Goal: Task Accomplishment & Management: Complete application form

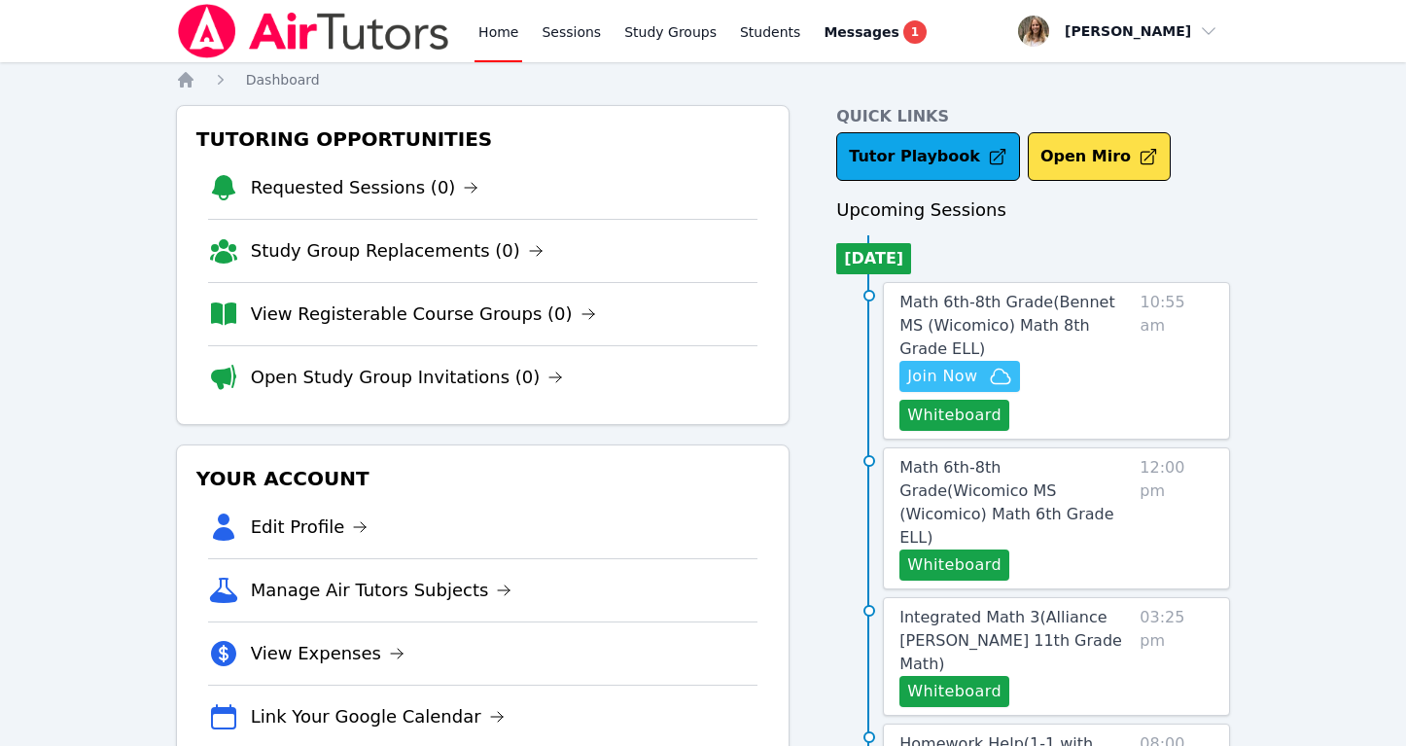
click at [943, 365] on span "Join Now" at bounding box center [942, 376] width 70 height 23
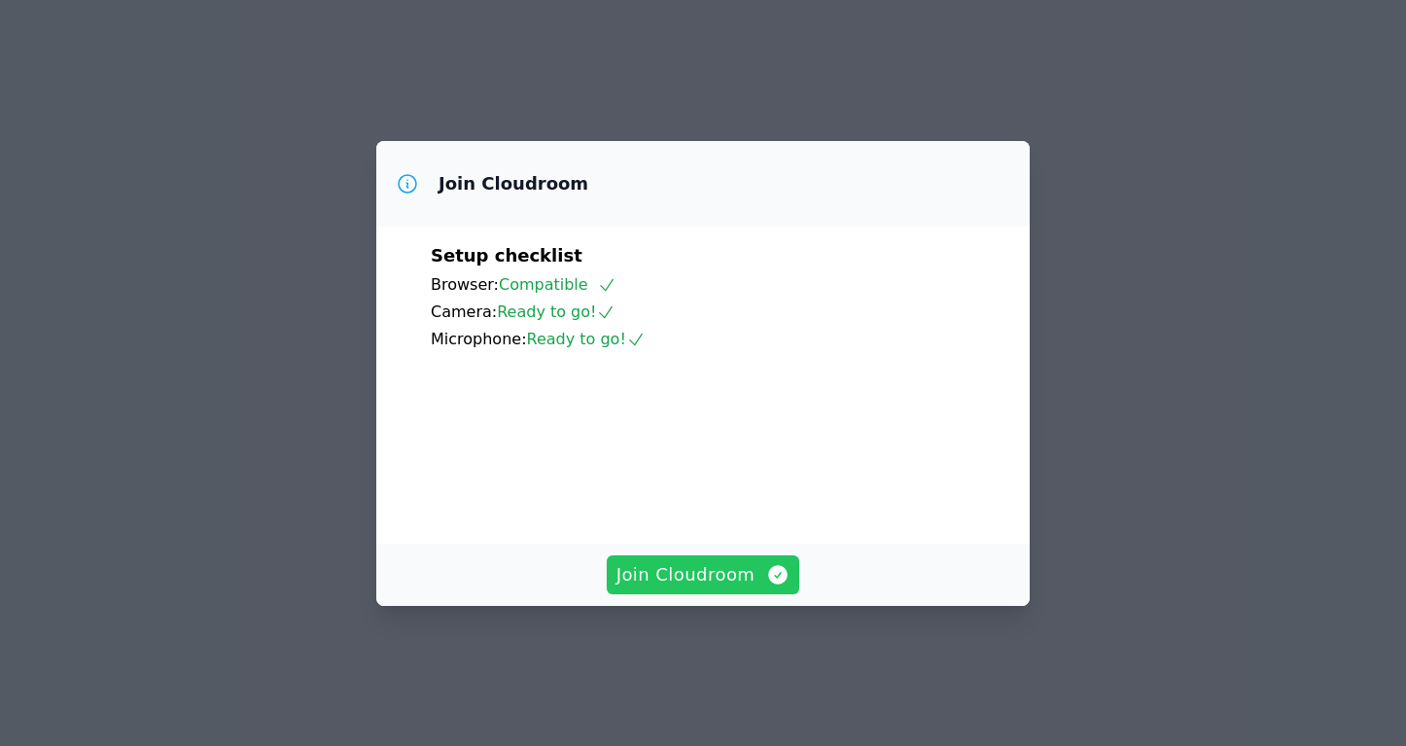
click at [695, 588] on span "Join Cloudroom" at bounding box center [704, 574] width 174 height 27
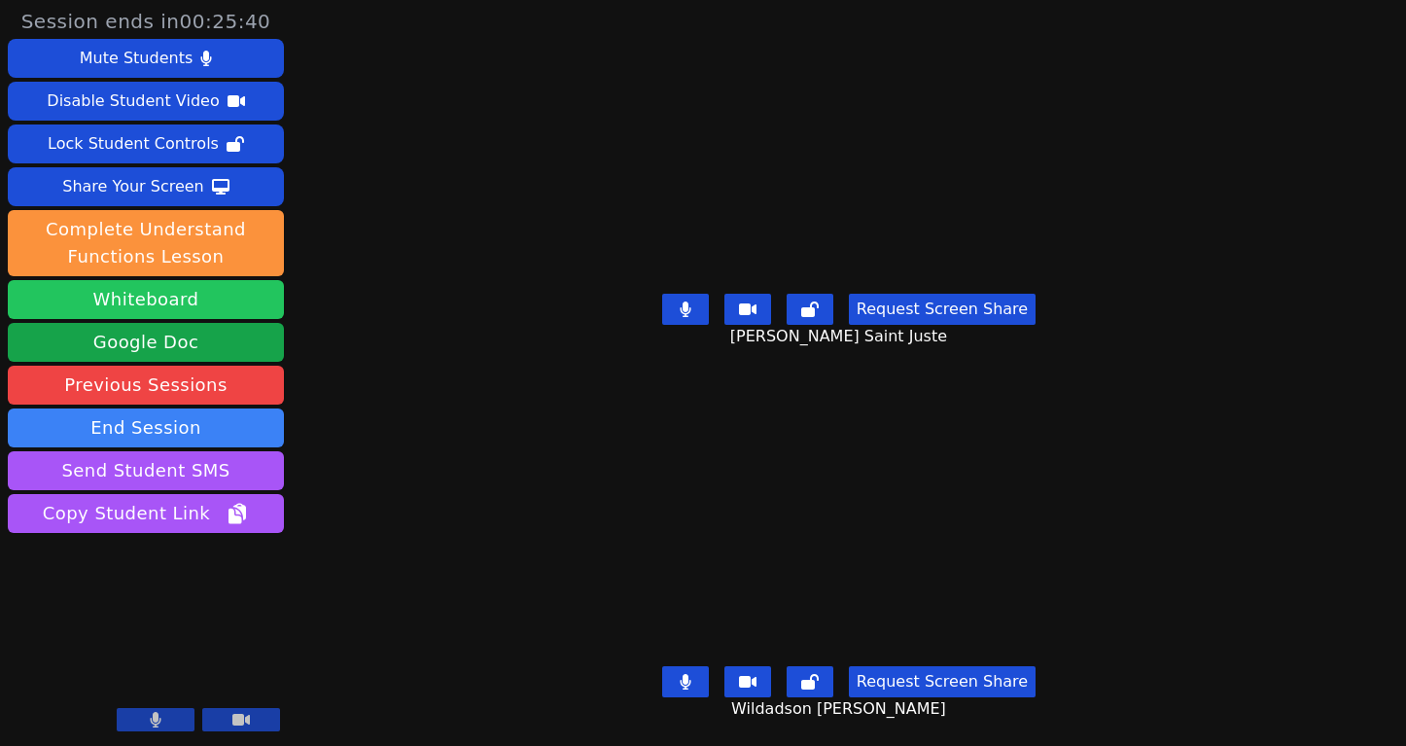
click at [160, 303] on button "Whiteboard" at bounding box center [146, 299] width 276 height 39
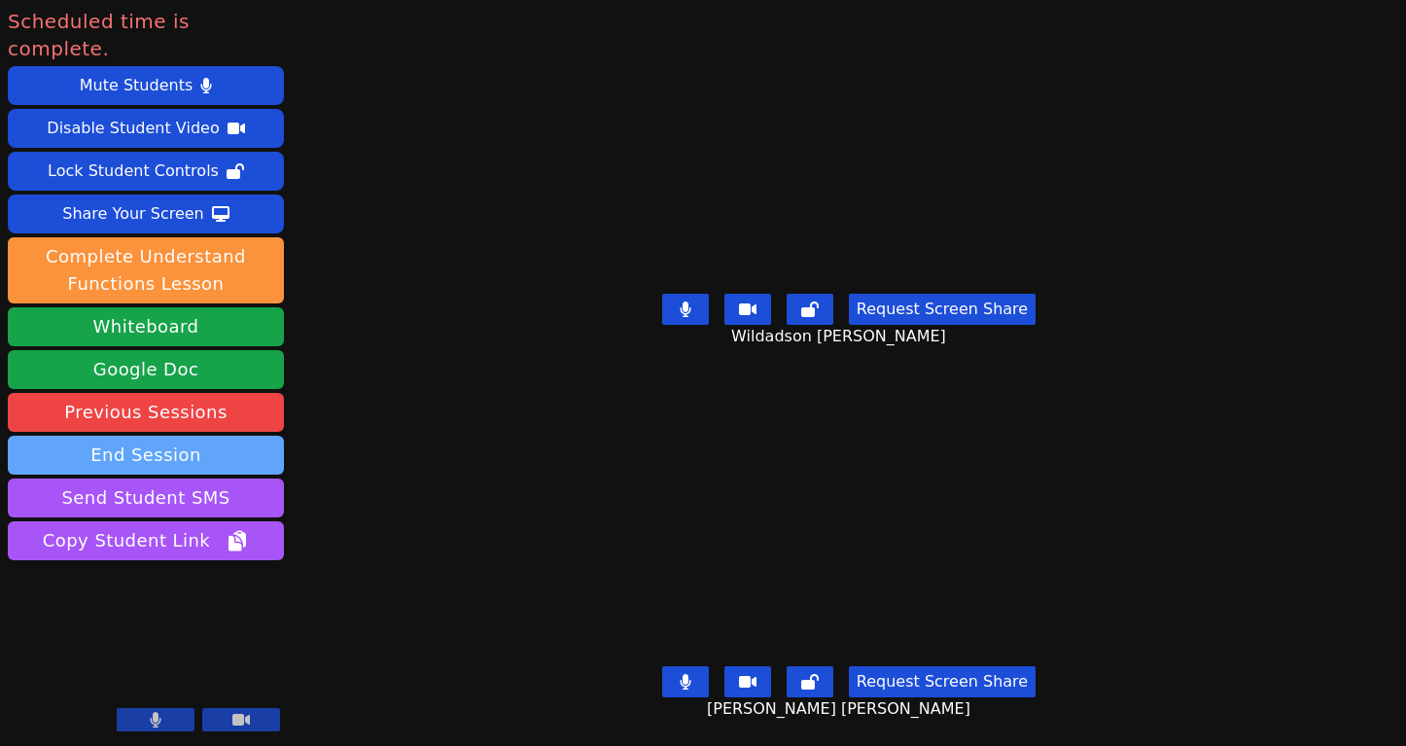
click at [200, 436] on button "End Session" at bounding box center [146, 455] width 276 height 39
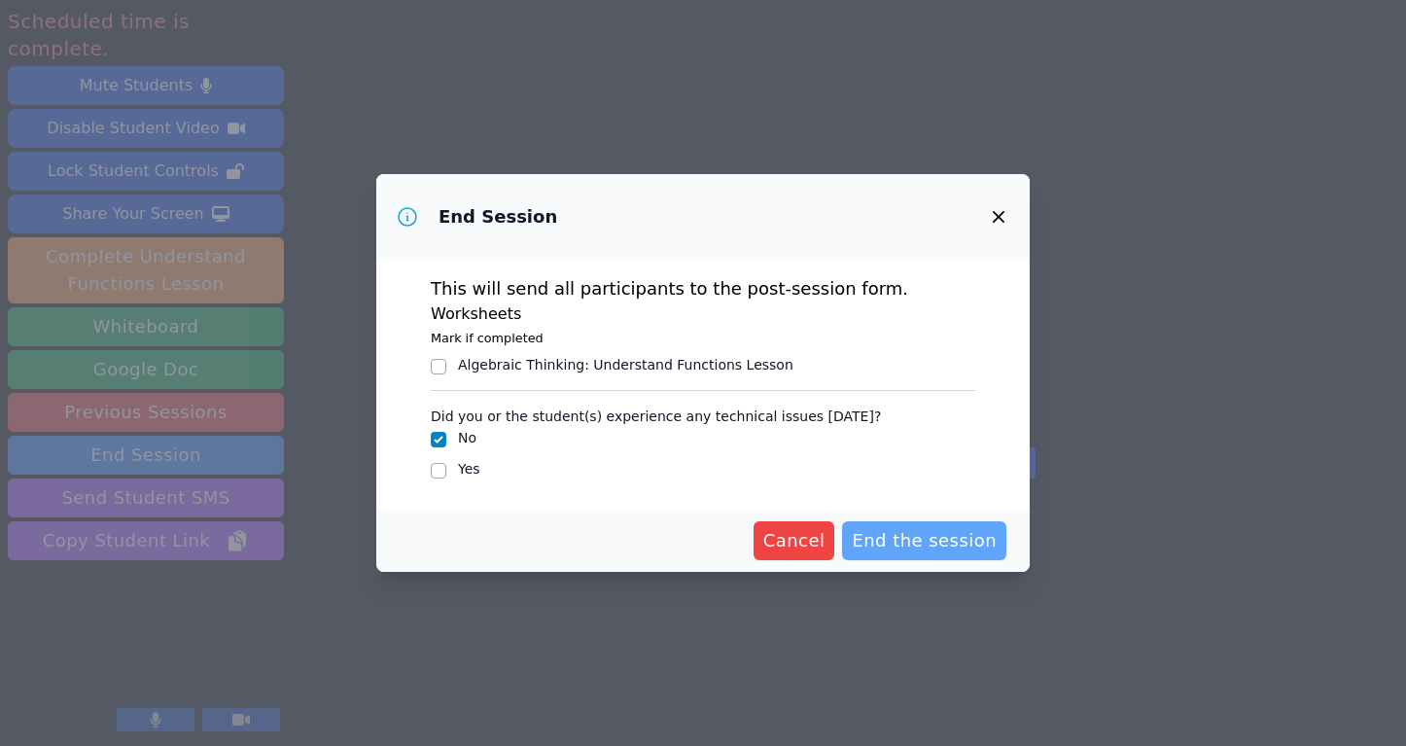
click at [931, 542] on span "End the session" at bounding box center [924, 540] width 145 height 27
click at [765, 543] on span "Cancel" at bounding box center [763, 540] width 62 height 27
click at [783, 531] on span "Cancel" at bounding box center [763, 540] width 62 height 27
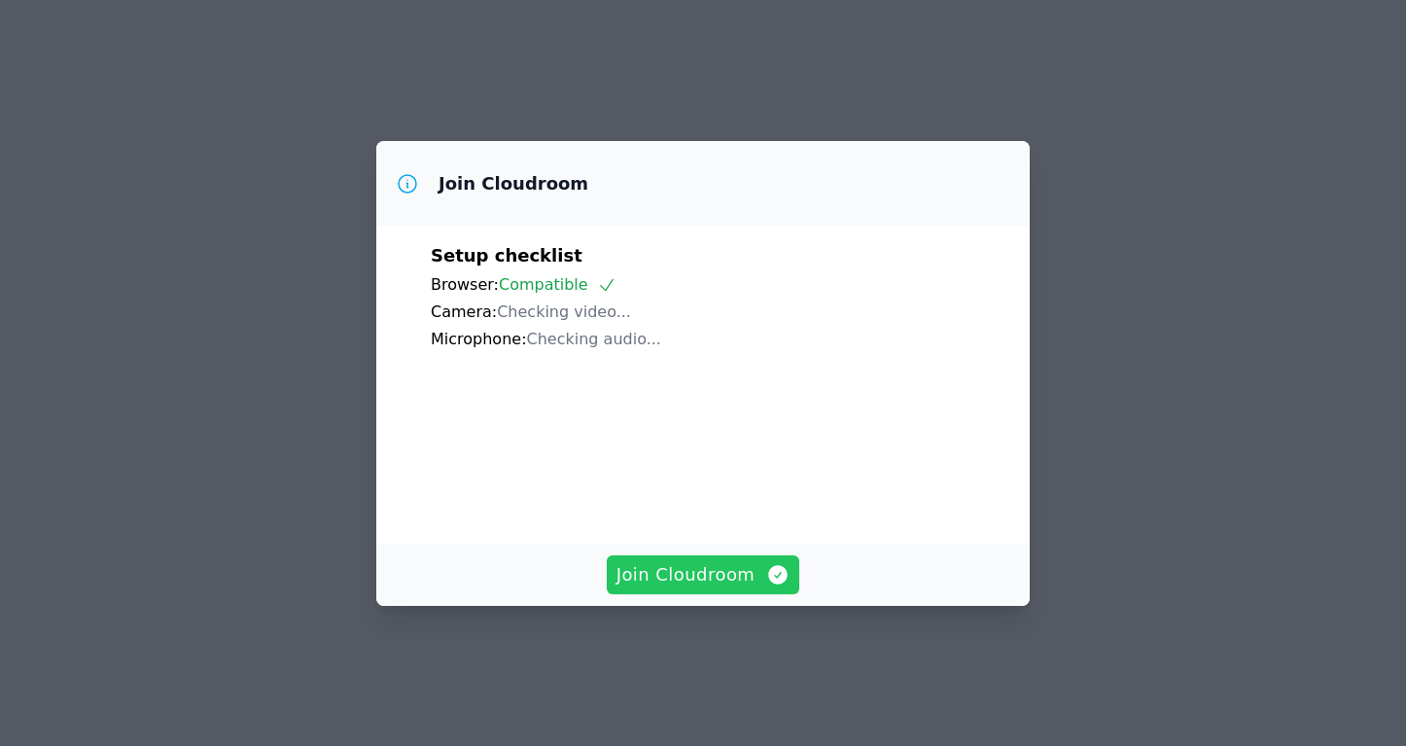
click at [721, 588] on span "Join Cloudroom" at bounding box center [704, 574] width 174 height 27
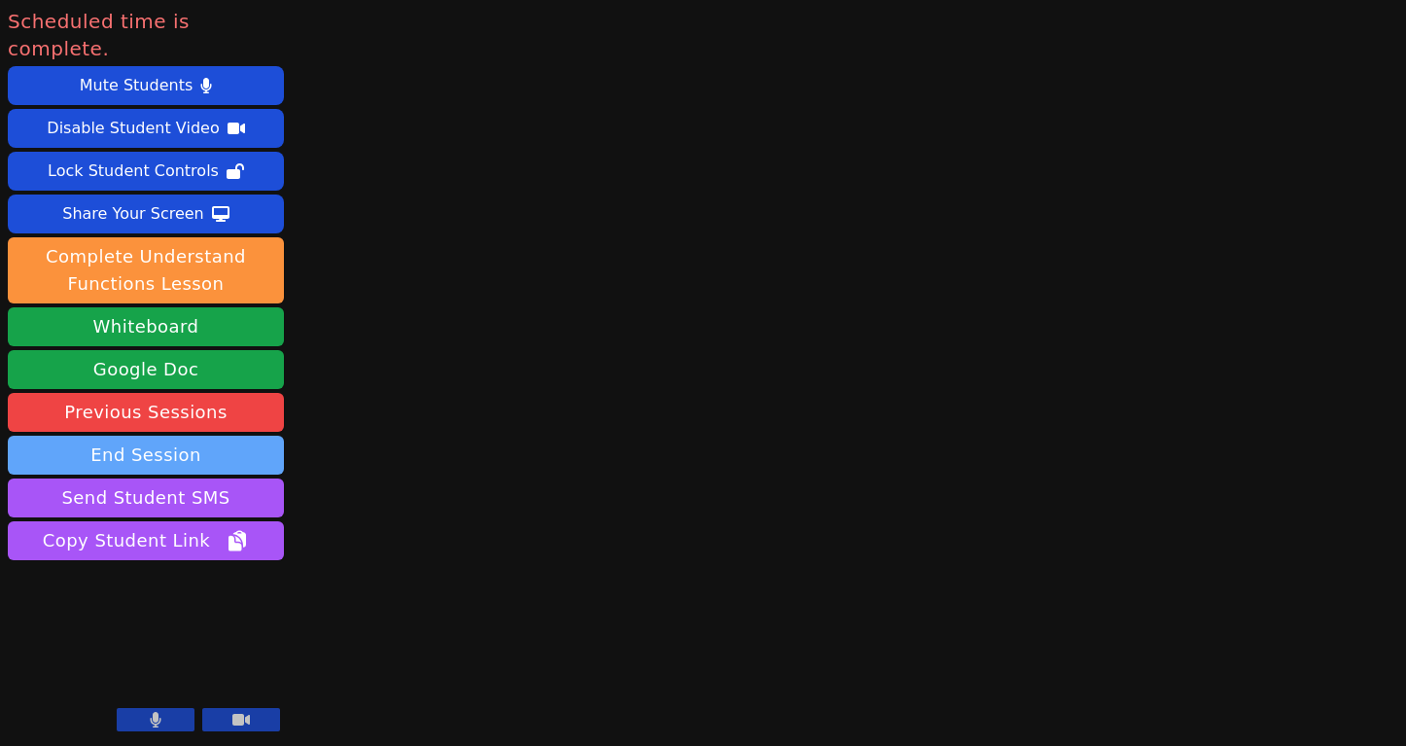
click at [114, 436] on button "End Session" at bounding box center [146, 455] width 276 height 39
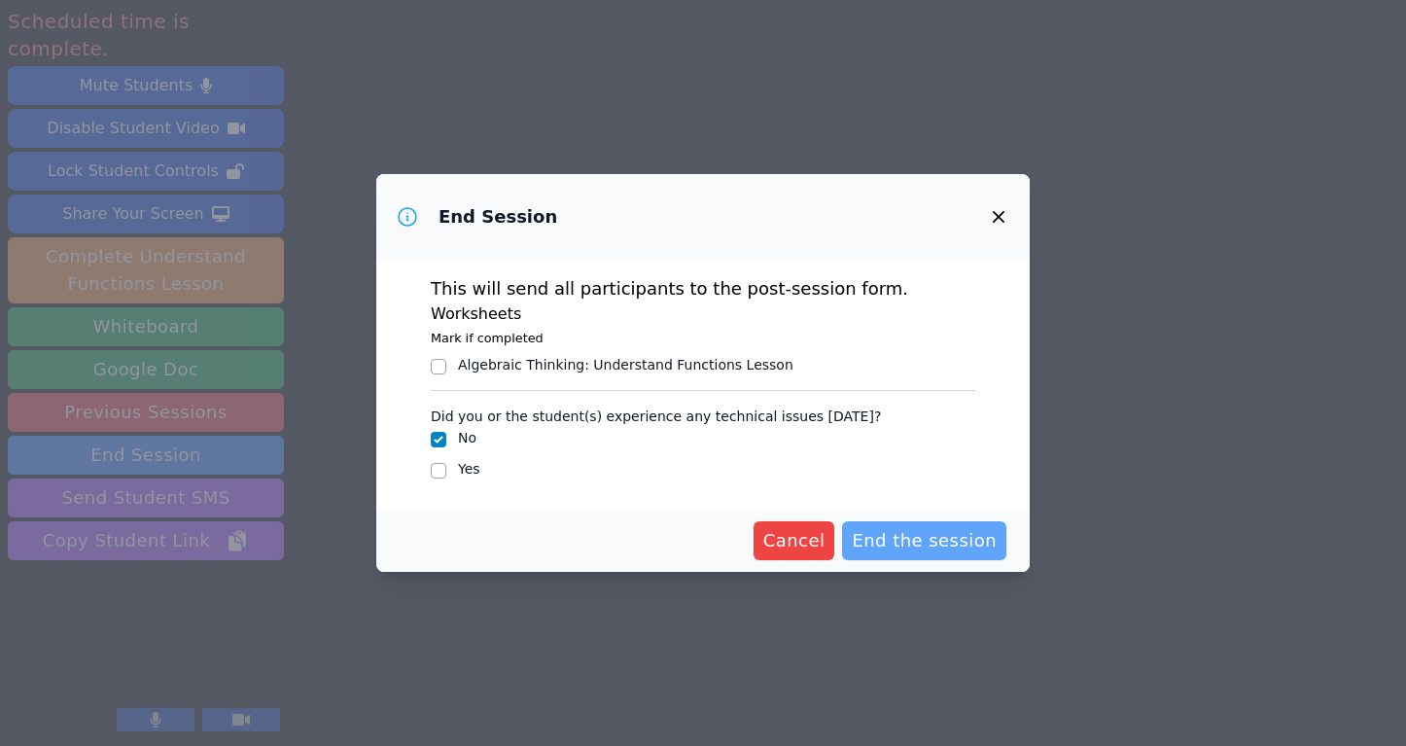
click at [942, 534] on span "End the session" at bounding box center [924, 540] width 145 height 27
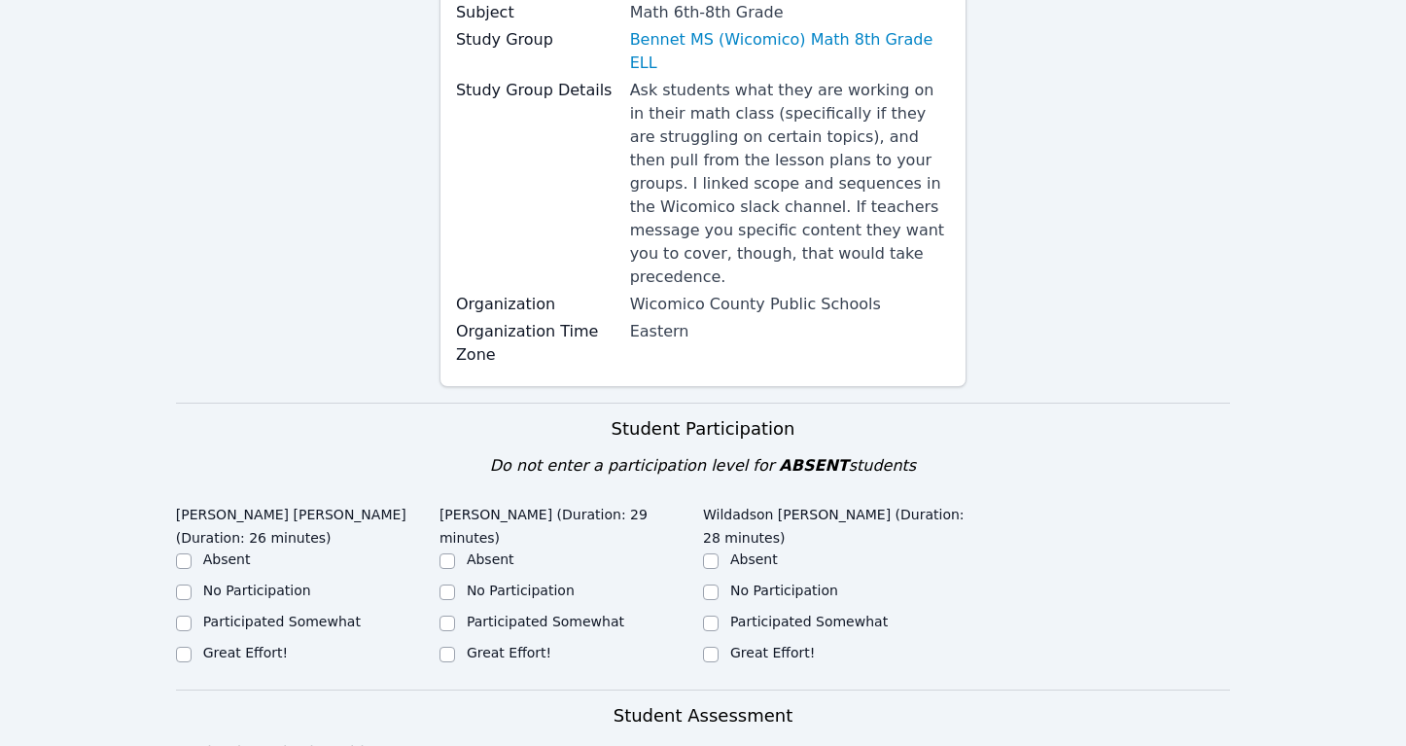
scroll to position [373, 0]
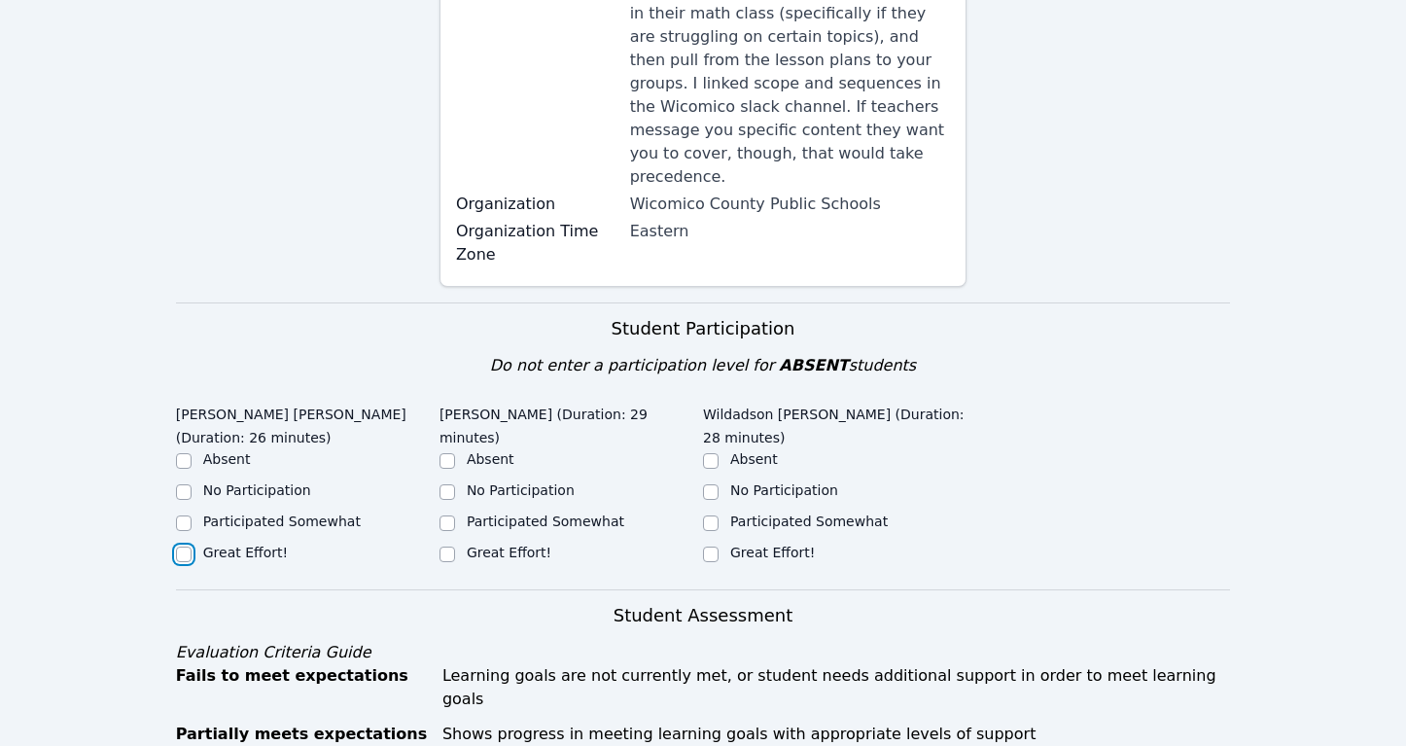
click at [181, 547] on input "Great Effort!" at bounding box center [184, 555] width 16 height 16
checkbox input "true"
click at [495, 543] on div "Great Effort!" at bounding box center [572, 554] width 264 height 23
click at [441, 547] on input "Great Effort!" at bounding box center [448, 555] width 16 height 16
checkbox input "true"
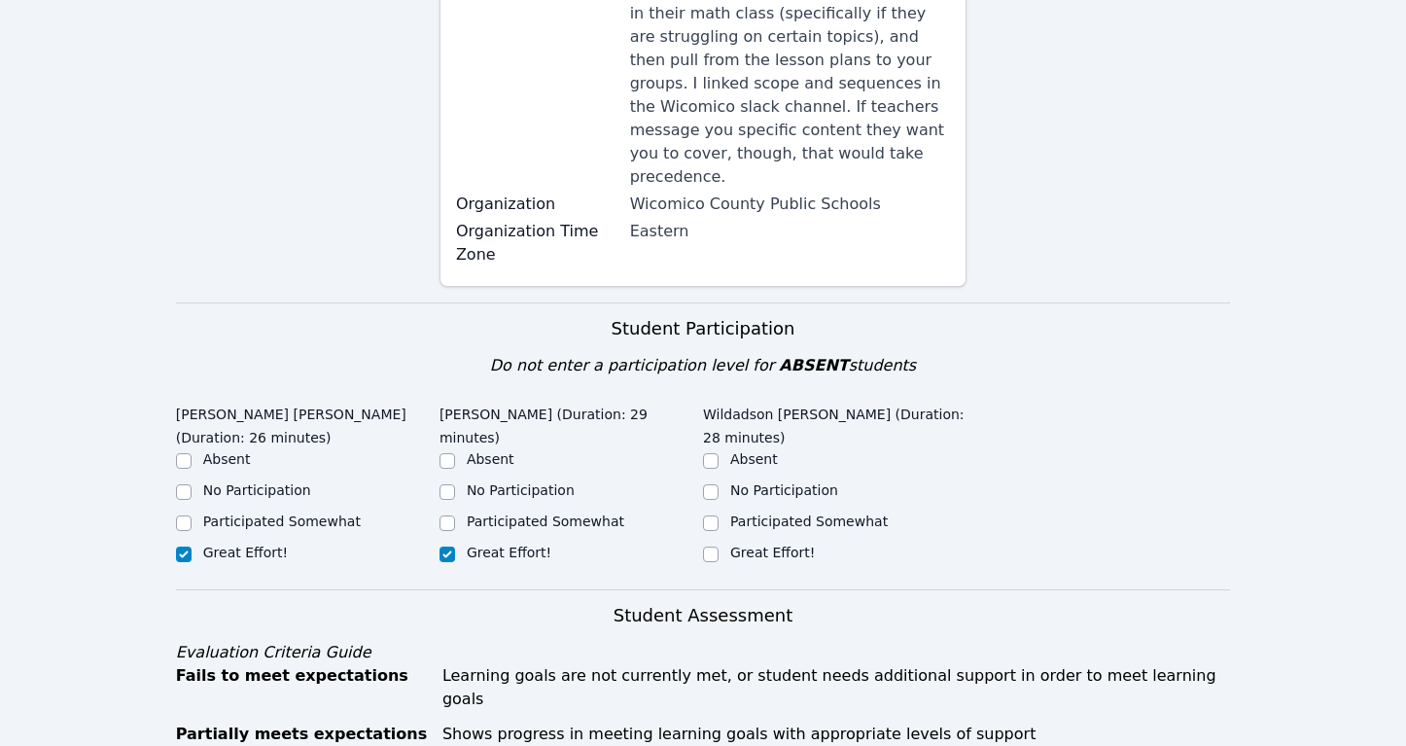
click at [722, 543] on div "Great Effort!" at bounding box center [835, 554] width 264 height 23
click at [718, 547] on input "Great Effort!" at bounding box center [711, 555] width 16 height 16
checkbox input "true"
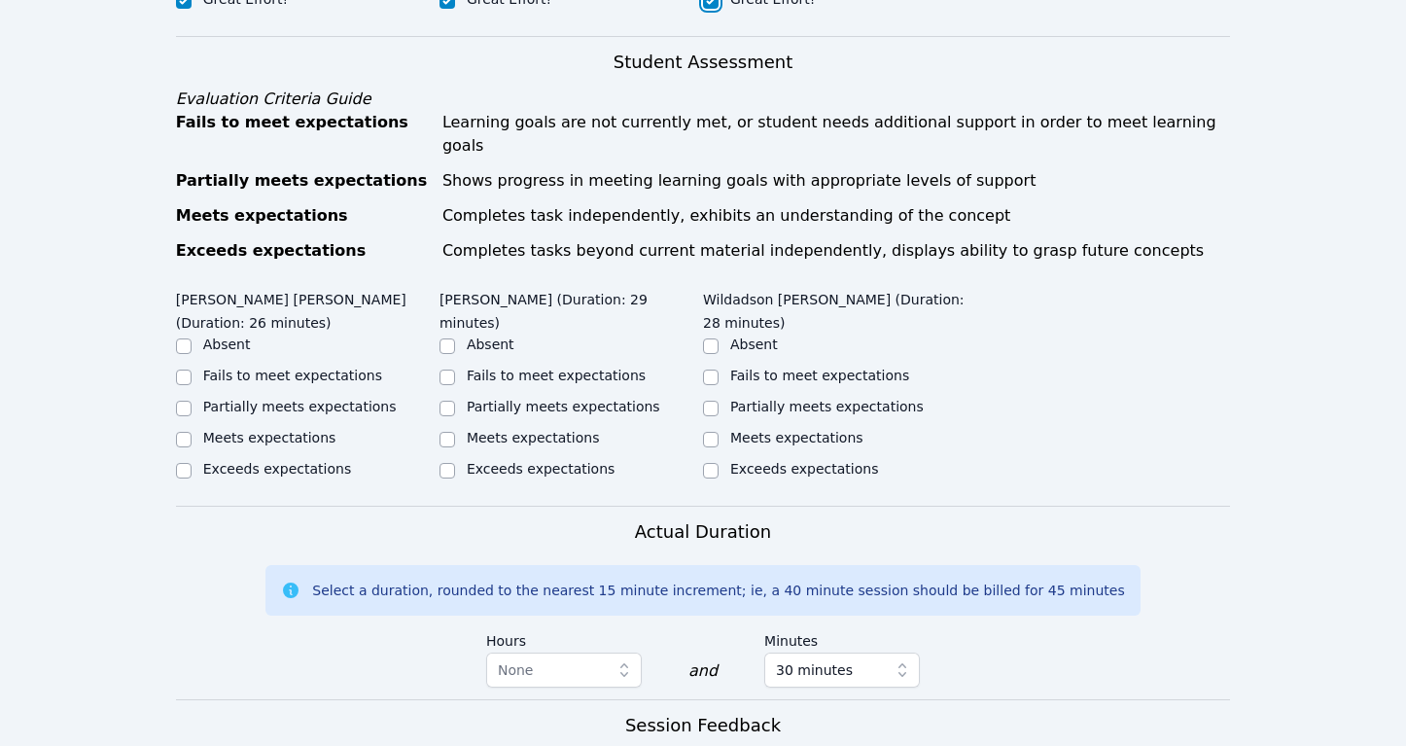
scroll to position [774, 0]
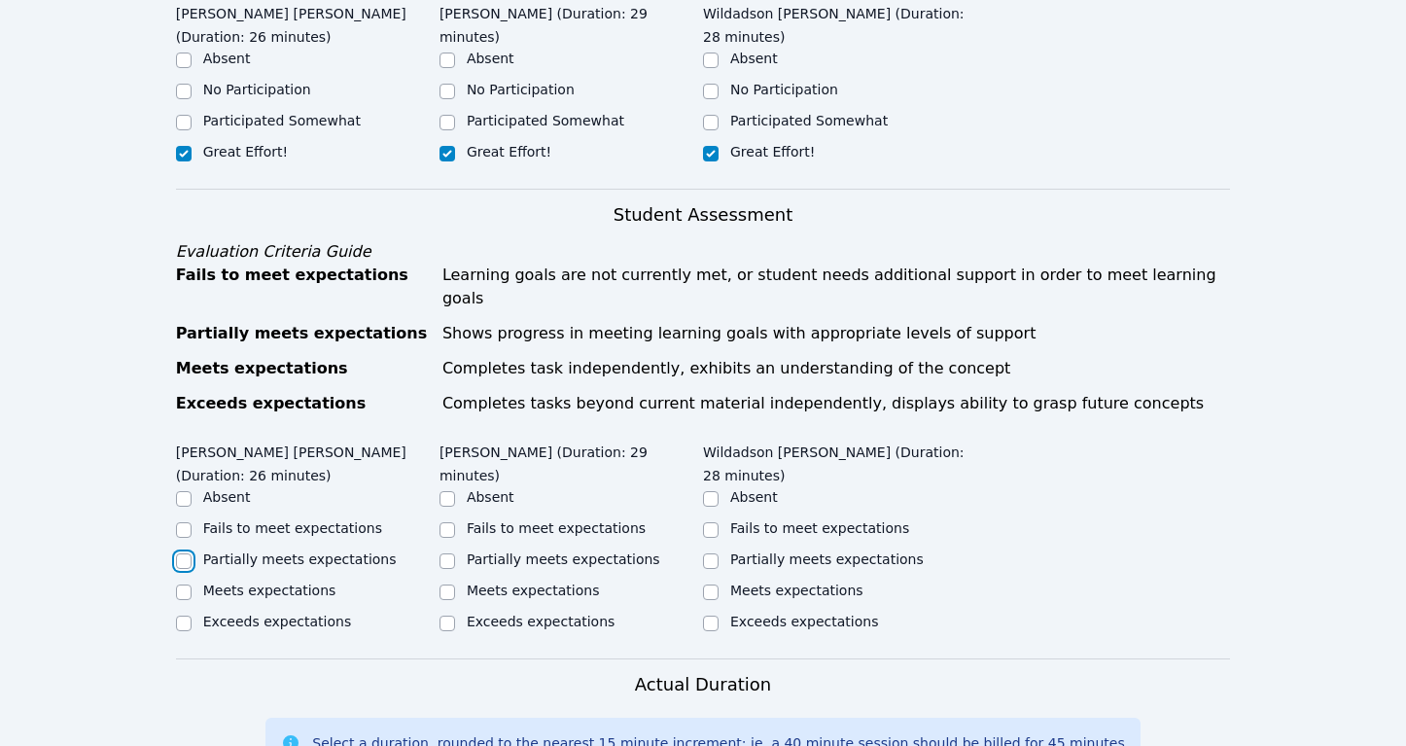
click at [177, 553] on input "Partially meets expectations" at bounding box center [184, 561] width 16 height 16
checkbox input "true"
click at [447, 553] on input "Partially meets expectations" at bounding box center [448, 561] width 16 height 16
checkbox input "true"
click at [711, 553] on input "Partially meets expectations" at bounding box center [711, 561] width 16 height 16
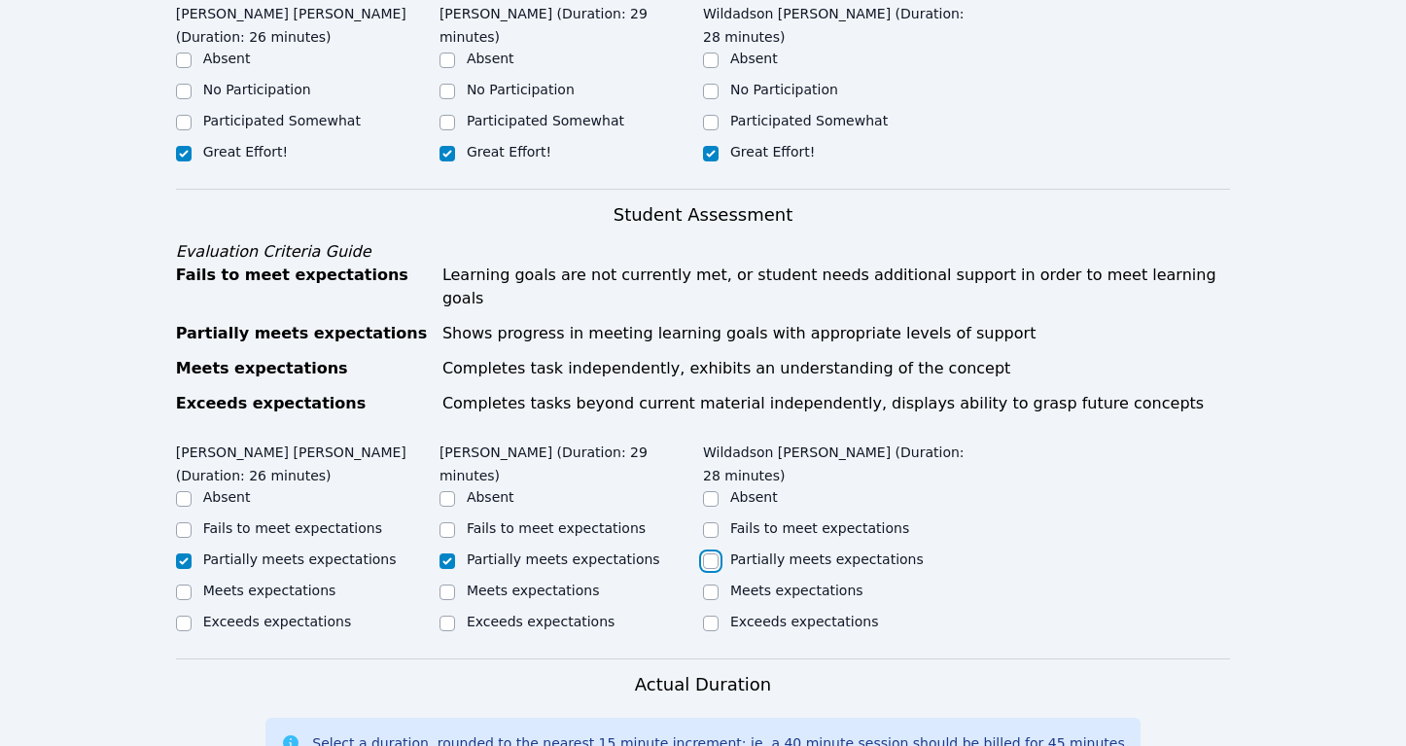
checkbox input "true"
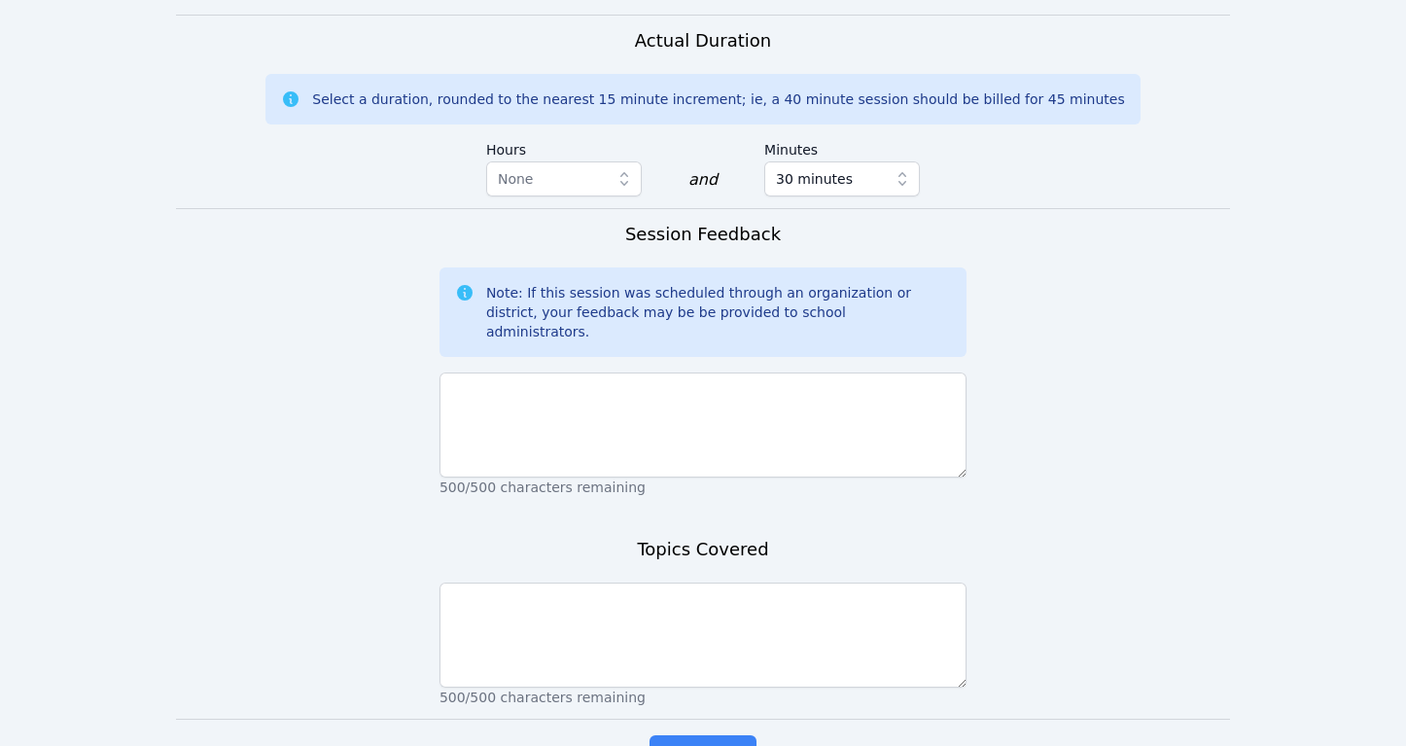
scroll to position [1424, 0]
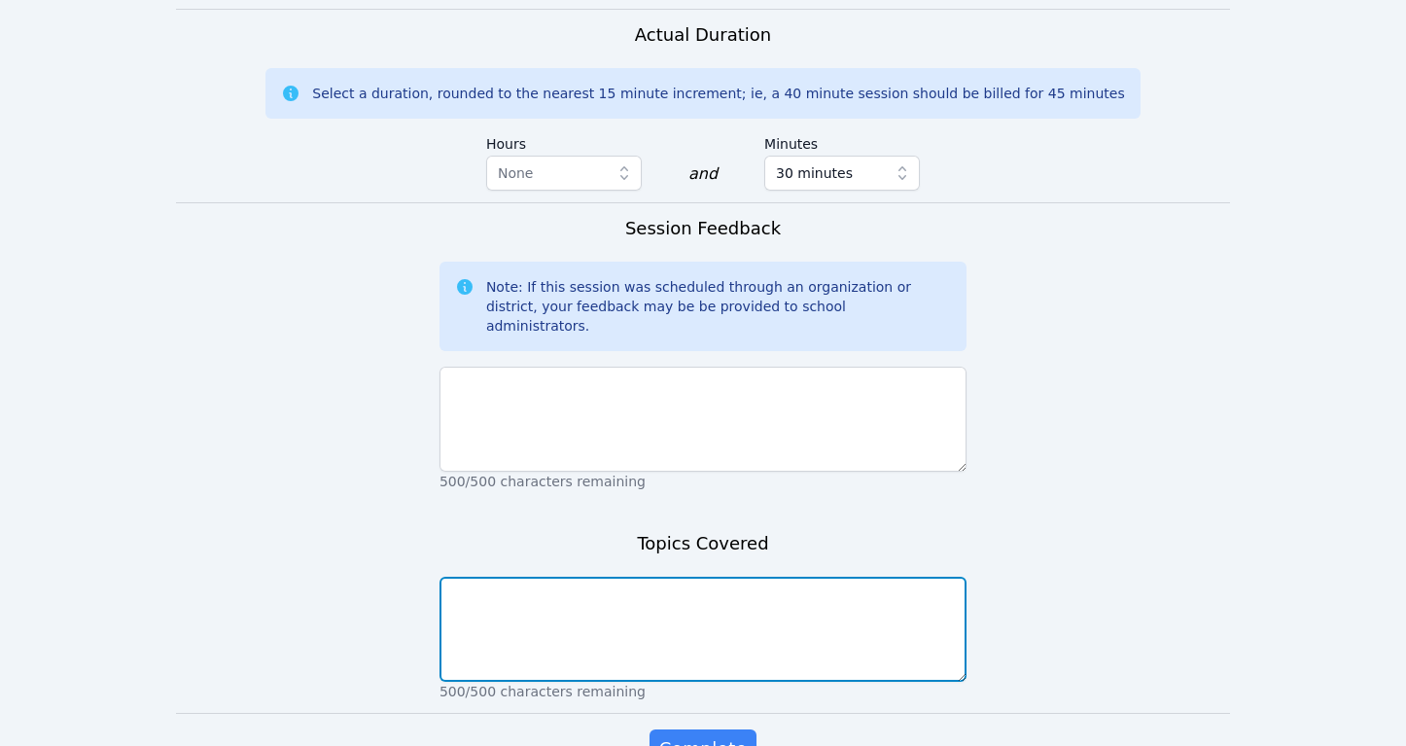
click at [615, 577] on textarea at bounding box center [703, 629] width 527 height 105
click at [485, 577] on textarea "plotting points on a coordinate plane" at bounding box center [703, 629] width 527 height 105
type textarea "Labeling points on a coordinate plane"
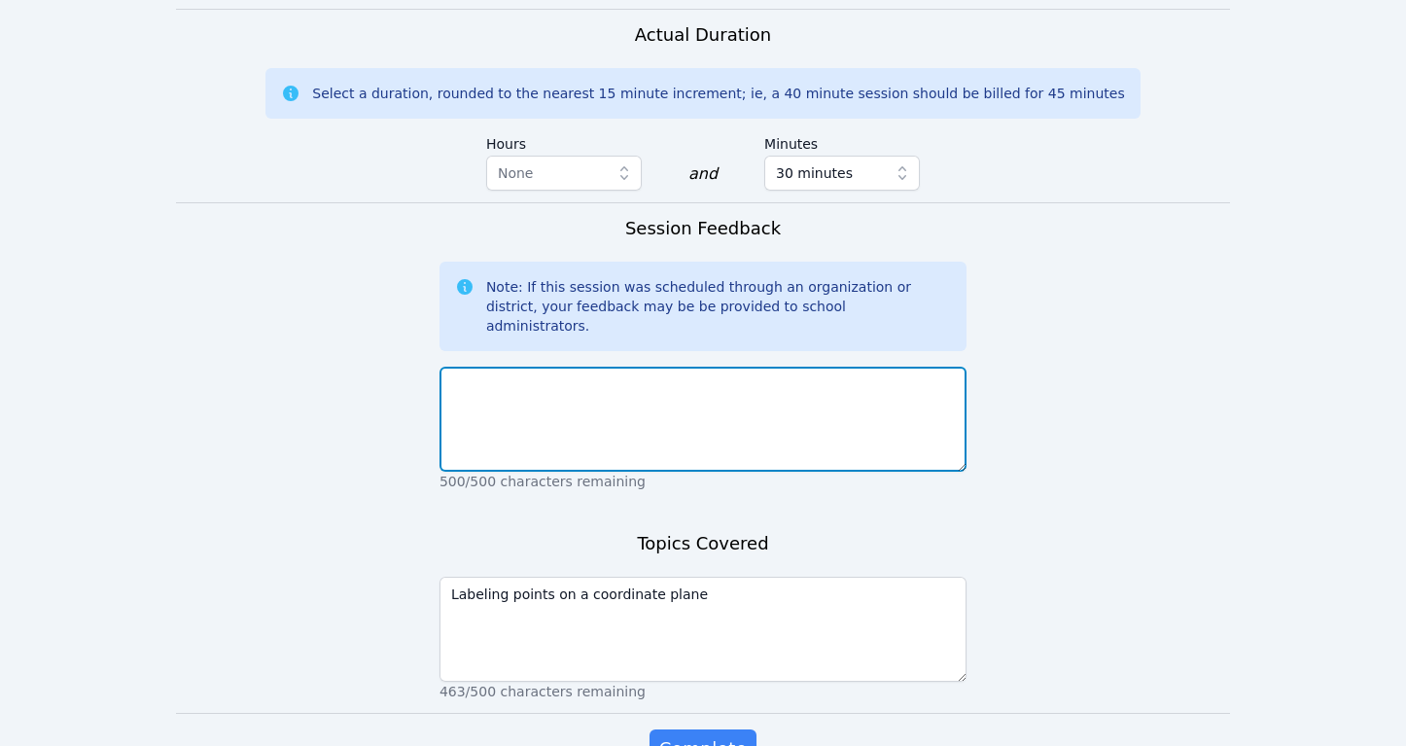
click at [545, 367] on textarea at bounding box center [703, 419] width 527 height 105
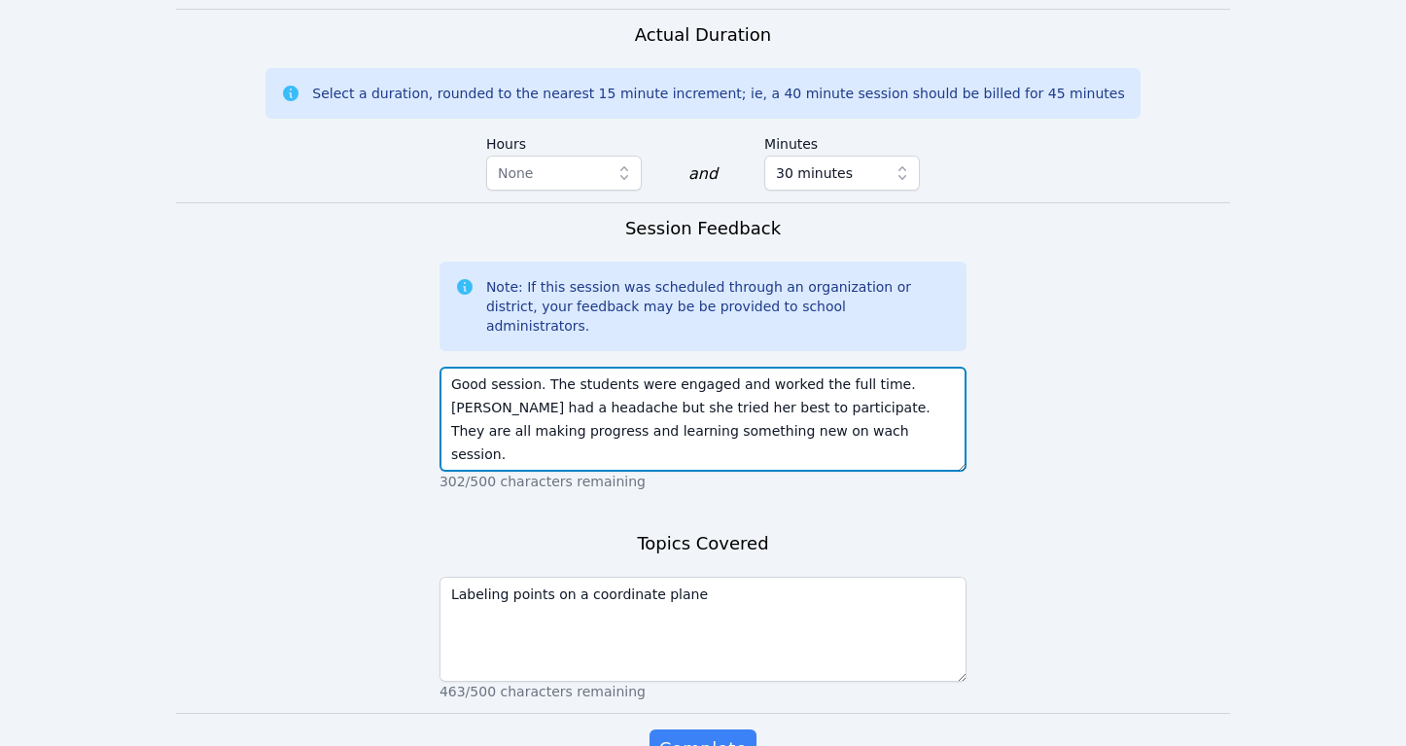
click at [836, 367] on textarea "Good session. The students were engaged and worked the full time. Aisha had a h…" at bounding box center [703, 419] width 527 height 105
drag, startPoint x: 713, startPoint y: 346, endPoint x: 441, endPoint y: 353, distance: 271.4
click at [441, 367] on textarea "Good session. The students were engaged and worked the full time. Aisha had a h…" at bounding box center [703, 419] width 527 height 105
drag, startPoint x: 742, startPoint y: 346, endPoint x: 448, endPoint y: 347, distance: 293.7
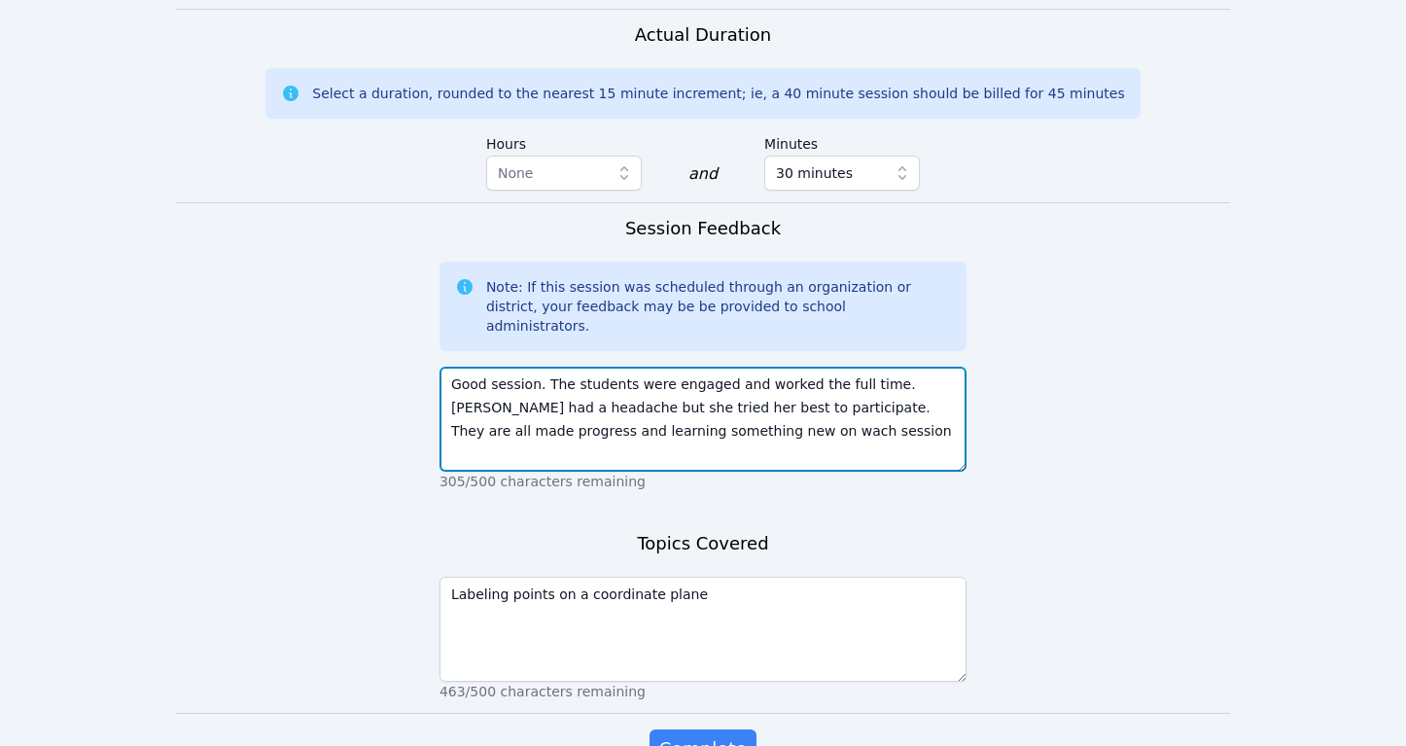
click at [448, 367] on textarea "Good session. The students were engaged and worked the full time. Aisha had a h…" at bounding box center [703, 419] width 527 height 105
click at [814, 367] on textarea "Good session. The students were engaged and worked the full time. Aisha had a h…" at bounding box center [703, 419] width 527 height 105
click at [793, 367] on textarea "Good session. The students were engaged and worked the full time. Aisha had a h…" at bounding box center [703, 419] width 527 height 105
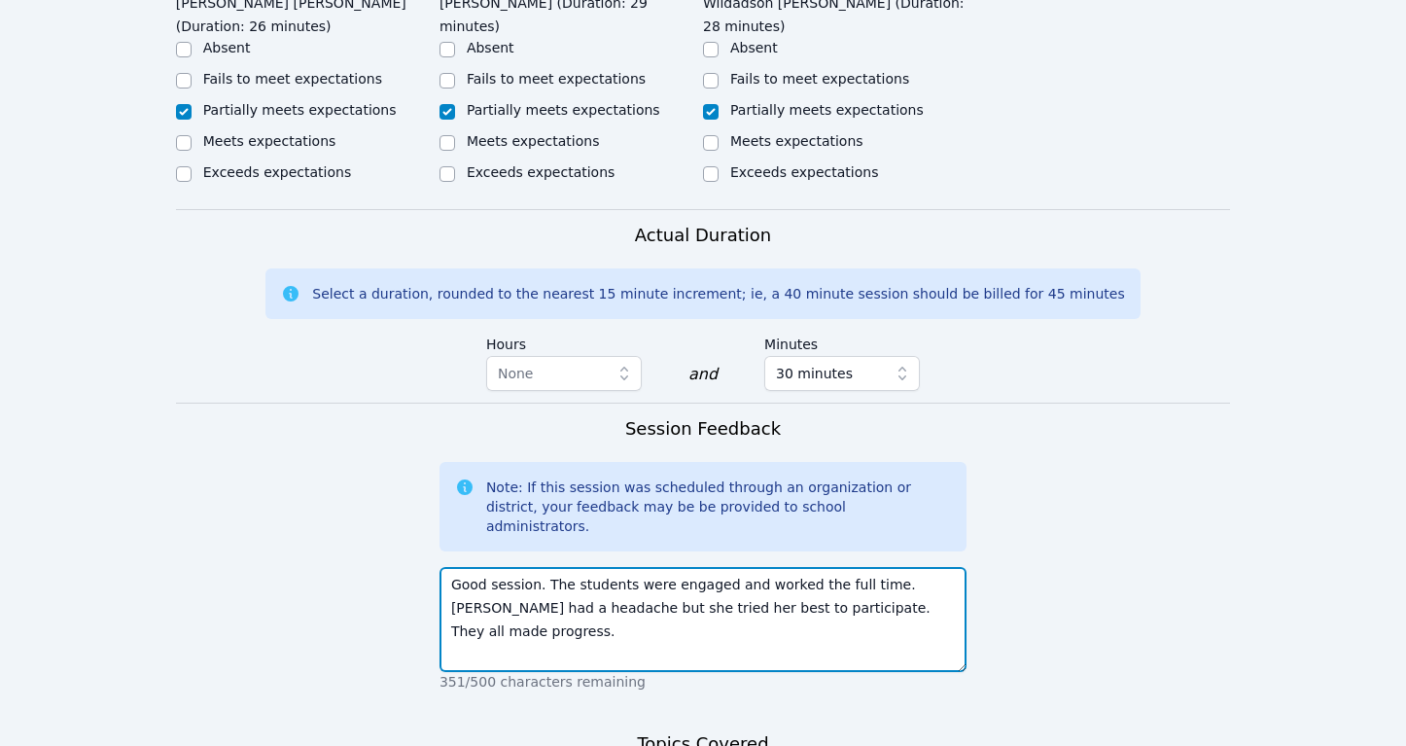
scroll to position [1382, 0]
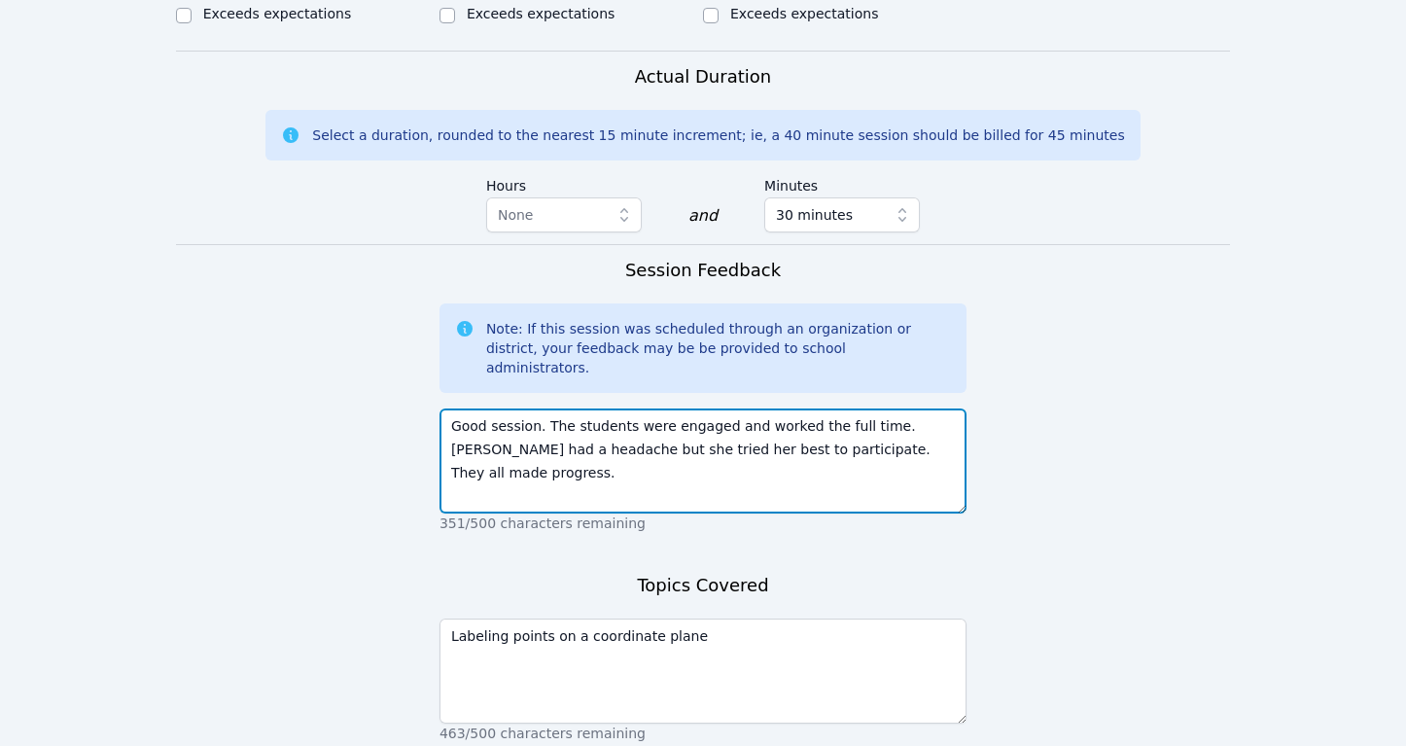
type textarea "Good session. The students were engaged and worked the full time. Aisha had a h…"
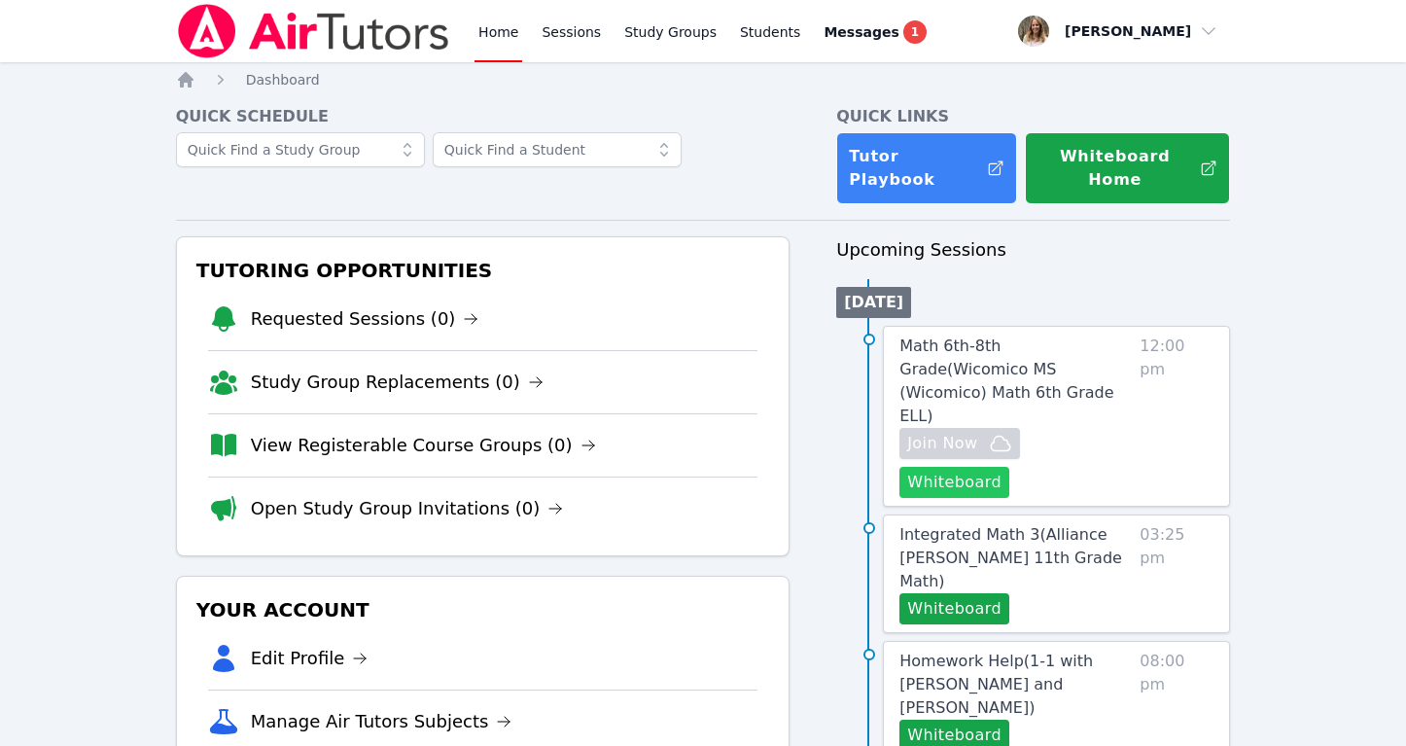
click at [1009, 467] on button "Whiteboard" at bounding box center [954, 482] width 110 height 31
